Goal: Complete application form

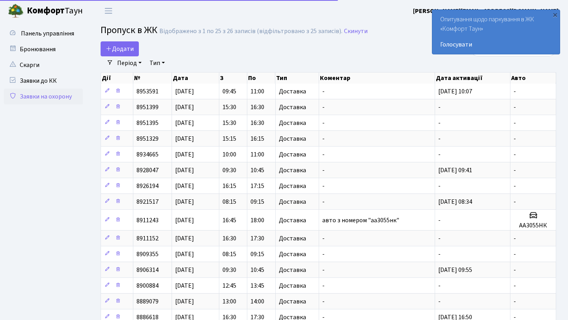
select select "25"
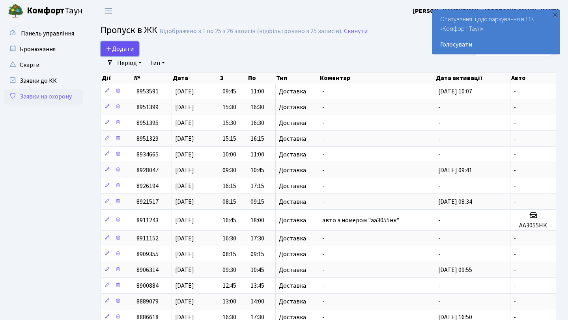
click at [113, 47] on span "Додати" at bounding box center [120, 49] width 28 height 9
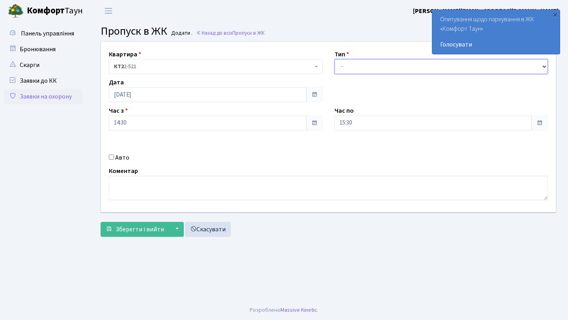
click at [375, 63] on select "- Доставка Таксі Гості Сервіс" at bounding box center [442, 66] width 214 height 15
select select "1"
click at [335, 59] on select "- Доставка Таксі Гості Сервіс" at bounding box center [442, 66] width 214 height 15
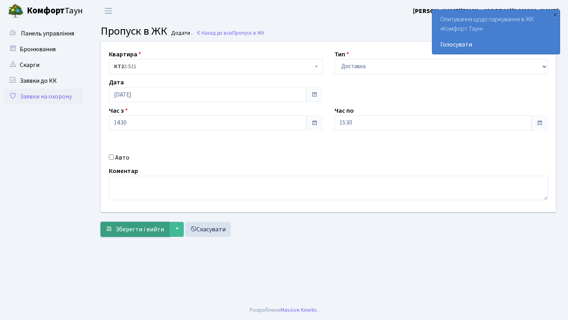
click at [151, 226] on span "Зберегти і вийти" at bounding box center [140, 229] width 49 height 9
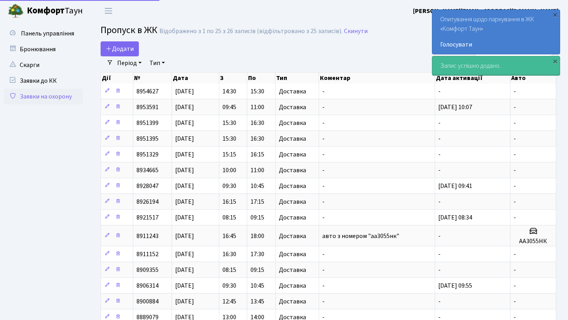
select select "25"
